Goal: Transaction & Acquisition: Purchase product/service

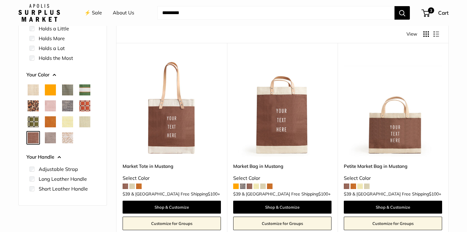
scroll to position [76, 0]
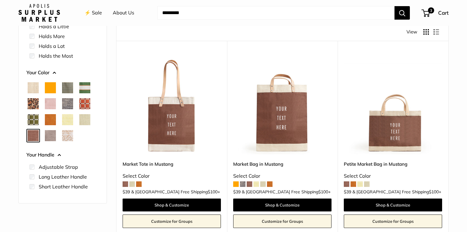
click at [0, 0] on img at bounding box center [0, 0] width 0 height 0
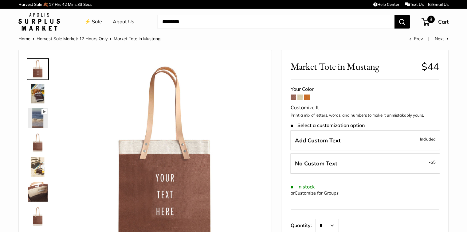
click at [428, 23] on span "3" at bounding box center [425, 21] width 8 height 7
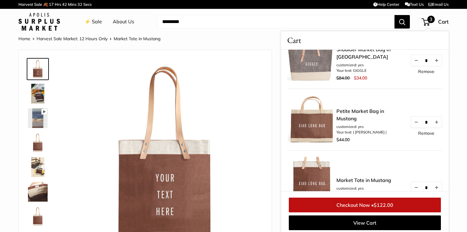
scroll to position [34, 0]
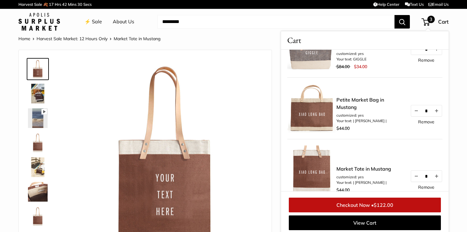
click at [303, 111] on img at bounding box center [311, 108] width 49 height 49
click at [313, 118] on img at bounding box center [311, 108] width 49 height 49
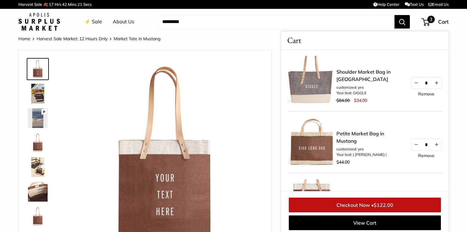
click at [314, 84] on img at bounding box center [311, 80] width 49 height 49
click at [381, 70] on link "Shoulder Market Bag in [GEOGRAPHIC_DATA]" at bounding box center [370, 75] width 68 height 15
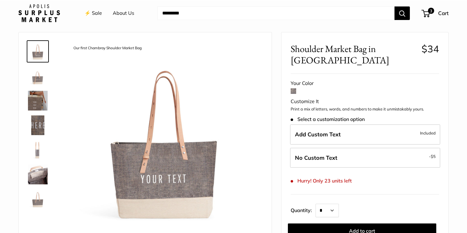
scroll to position [23, 0]
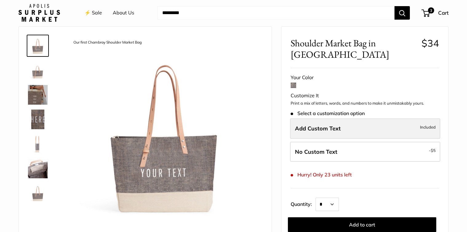
click at [333, 126] on span "Add Custom Text" at bounding box center [318, 128] width 46 height 7
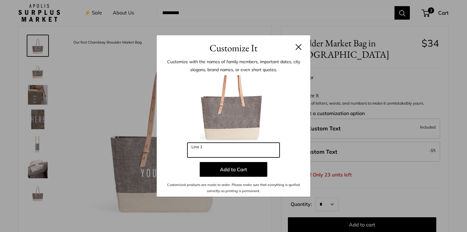
click at [242, 151] on input "Line 1" at bounding box center [233, 150] width 92 height 15
type input "*"
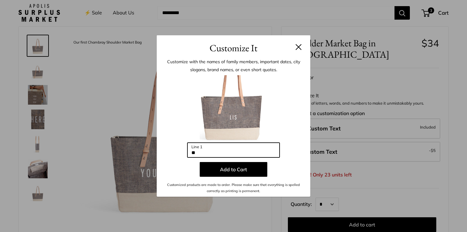
type input "*"
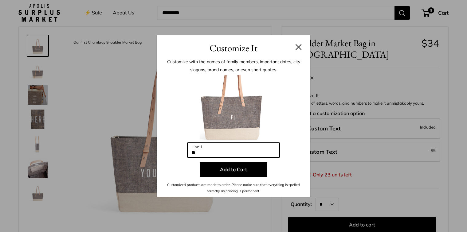
type input "*"
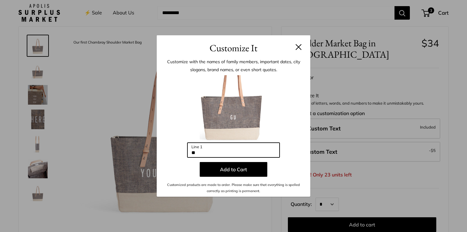
type input "*"
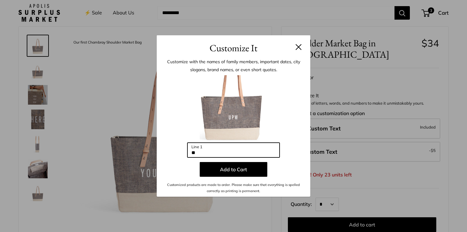
type input "*"
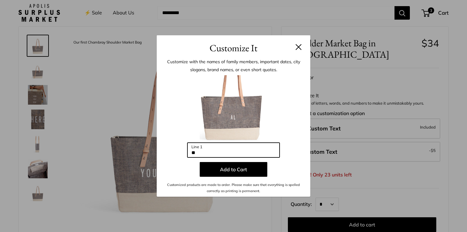
type input "*"
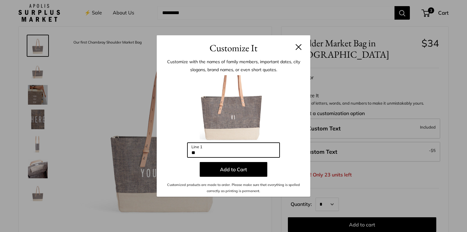
type input "*"
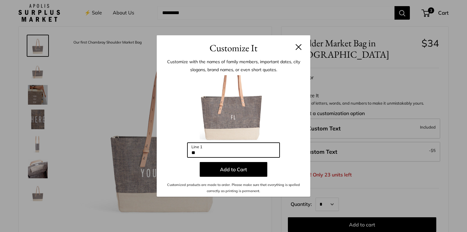
type input "*"
click at [211, 152] on input "Line 1" at bounding box center [233, 150] width 92 height 15
click at [200, 149] on input "Line 1" at bounding box center [233, 150] width 92 height 15
type input "*"
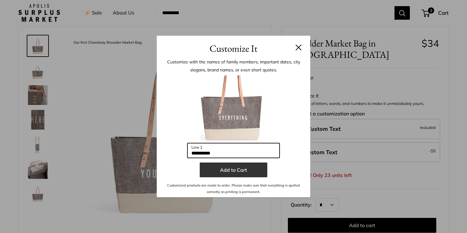
type input "**********"
click at [227, 171] on button "Add to Cart" at bounding box center [234, 169] width 68 height 15
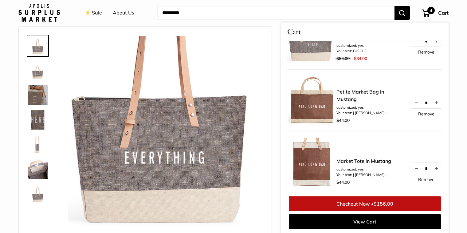
scroll to position [0, 0]
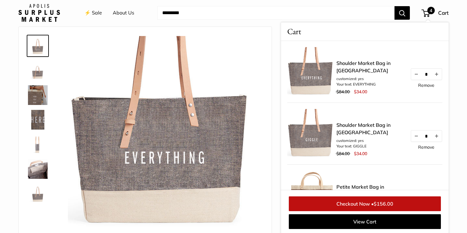
click at [428, 145] on link "Remove" at bounding box center [426, 147] width 16 height 4
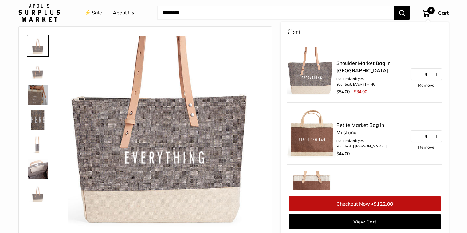
click at [91, 12] on link "⚡️ Sale" at bounding box center [93, 12] width 18 height 9
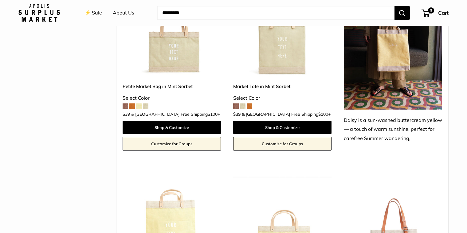
scroll to position [561, 0]
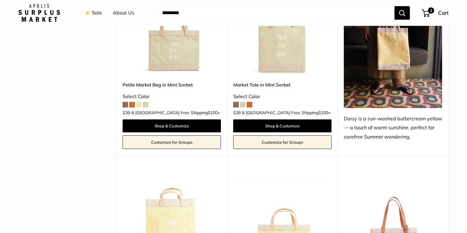
click at [251, 102] on span at bounding box center [250, 105] width 6 height 6
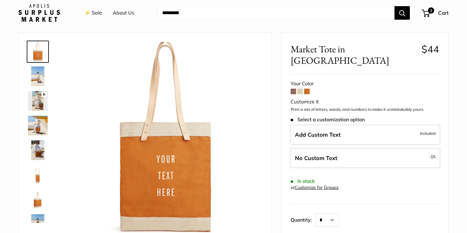
scroll to position [18, 0]
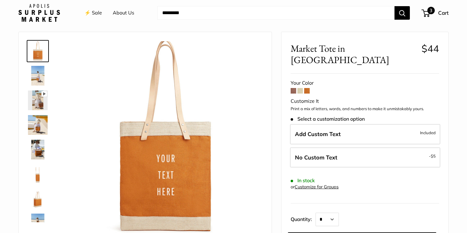
click at [429, 9] on span "3" at bounding box center [430, 10] width 7 height 7
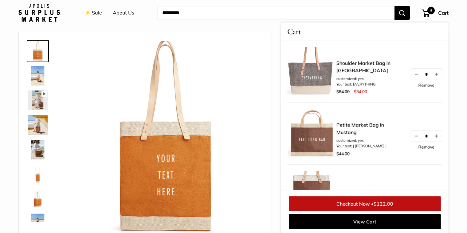
click at [351, 204] on link "Checkout Now • $122.00" at bounding box center [365, 203] width 152 height 15
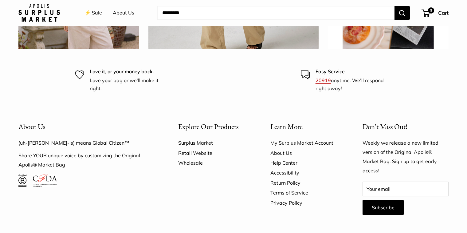
scroll to position [2270, 0]
click at [202, 138] on link "Surplus Market" at bounding box center [213, 143] width 71 height 10
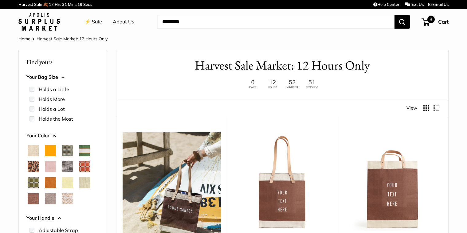
click at [427, 25] on span "3" at bounding box center [425, 21] width 8 height 7
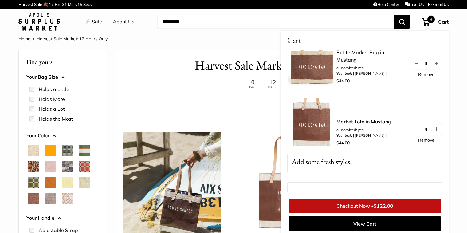
scroll to position [89, 0]
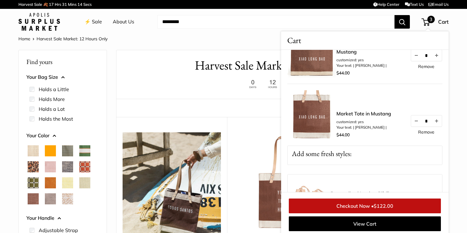
click at [204, 79] on div at bounding box center [282, 84] width 313 height 12
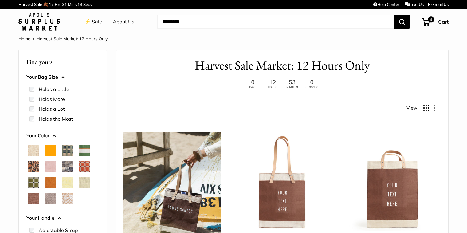
click at [0, 0] on img at bounding box center [0, 0] width 0 height 0
click at [427, 21] on span "4" at bounding box center [425, 21] width 8 height 7
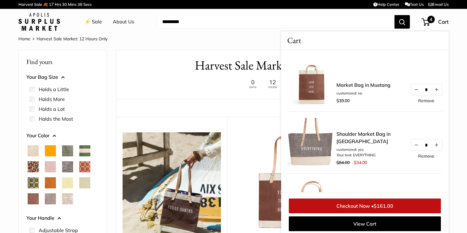
click at [425, 100] on link "Remove" at bounding box center [426, 100] width 16 height 4
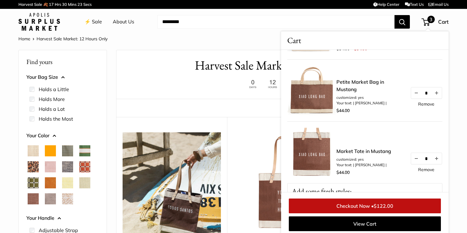
scroll to position [56, 0]
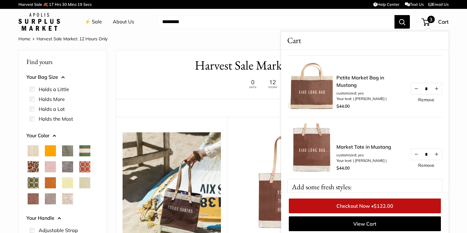
click at [423, 100] on link "Remove" at bounding box center [426, 99] width 16 height 4
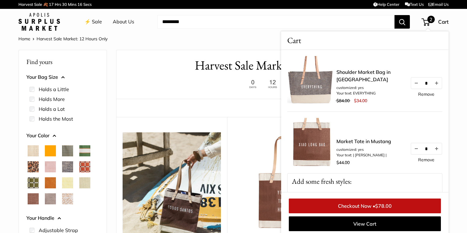
click at [427, 93] on link "Remove" at bounding box center [426, 94] width 16 height 4
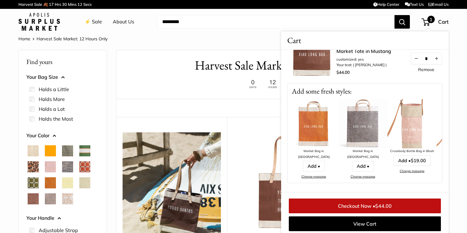
scroll to position [31, 0]
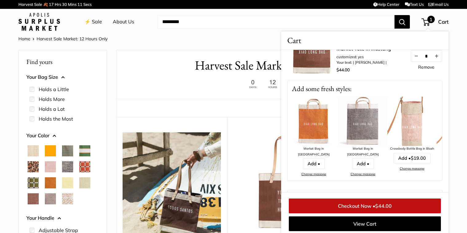
click at [355, 204] on link "Checkout Now • $44.00" at bounding box center [365, 205] width 152 height 15
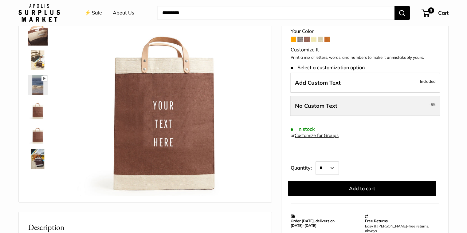
scroll to position [66, 0]
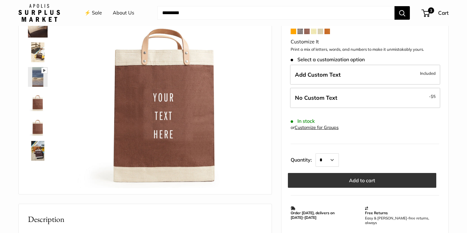
click at [356, 175] on button "Add to cart" at bounding box center [362, 180] width 148 height 15
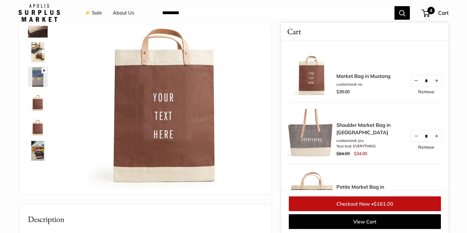
scroll to position [2, 0]
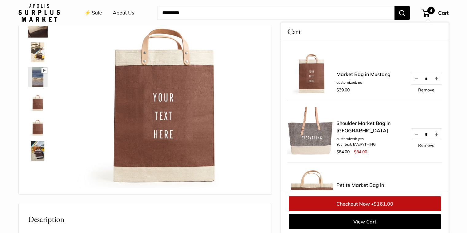
click at [359, 201] on link "Checkout Now • $161.00" at bounding box center [365, 203] width 152 height 15
